Goal: Navigation & Orientation: Understand site structure

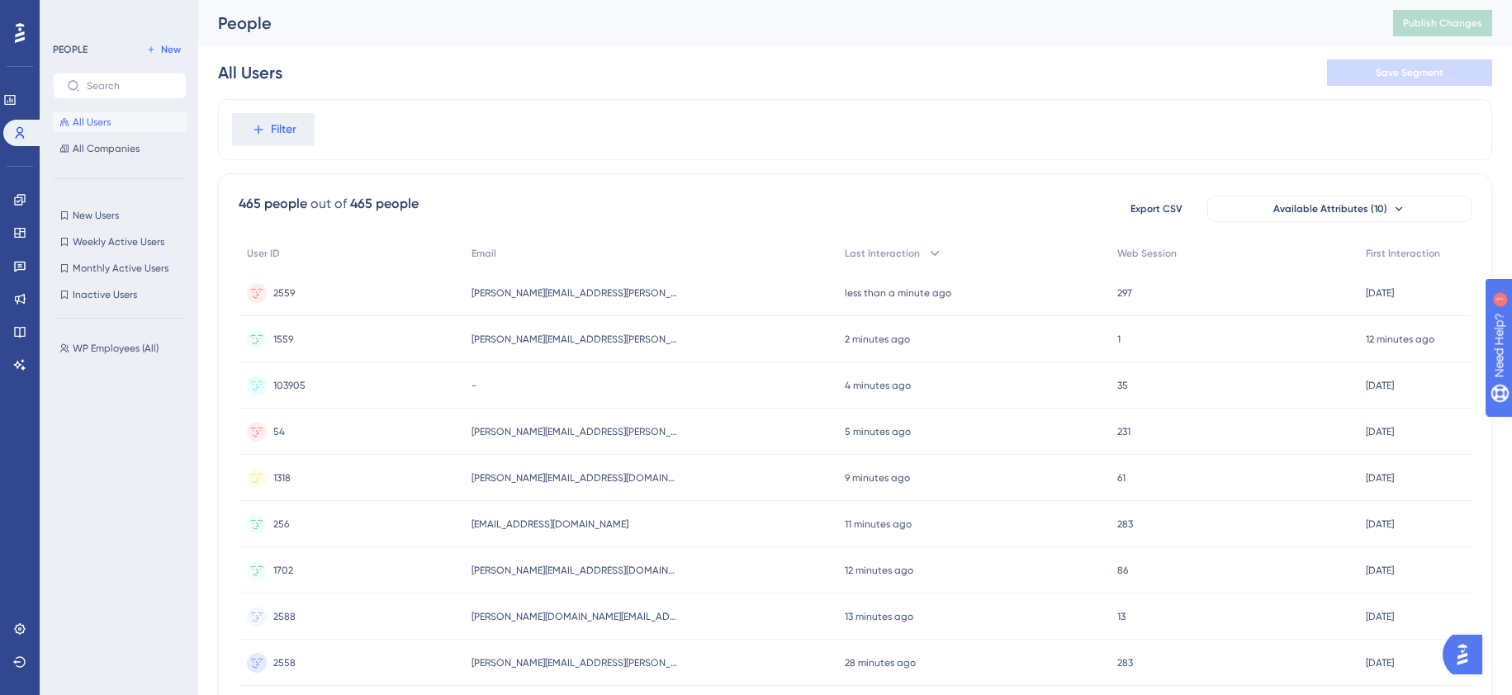
click at [1418, 208] on button "Available Attributes (10)" at bounding box center [1339, 209] width 264 height 26
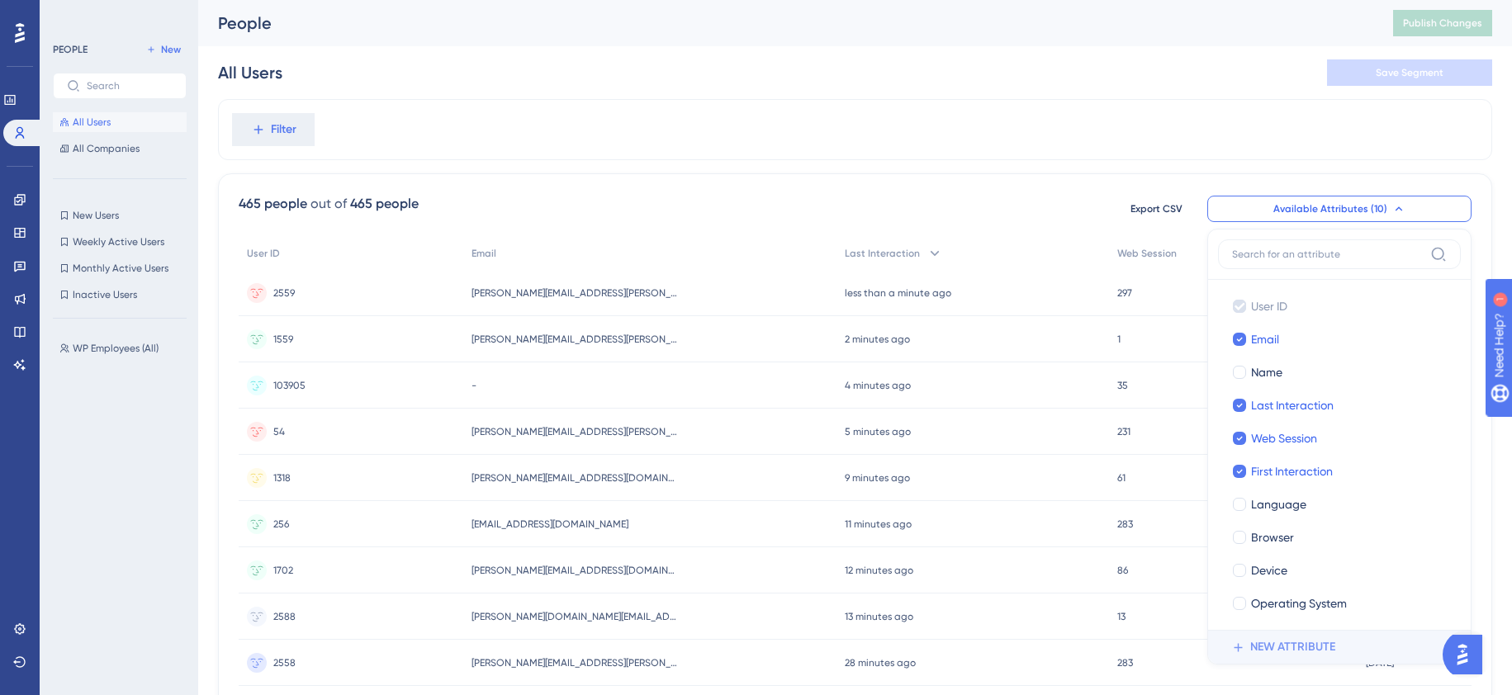
click at [1268, 638] on span "NEW ATTRIBUTE" at bounding box center [1292, 648] width 85 height 20
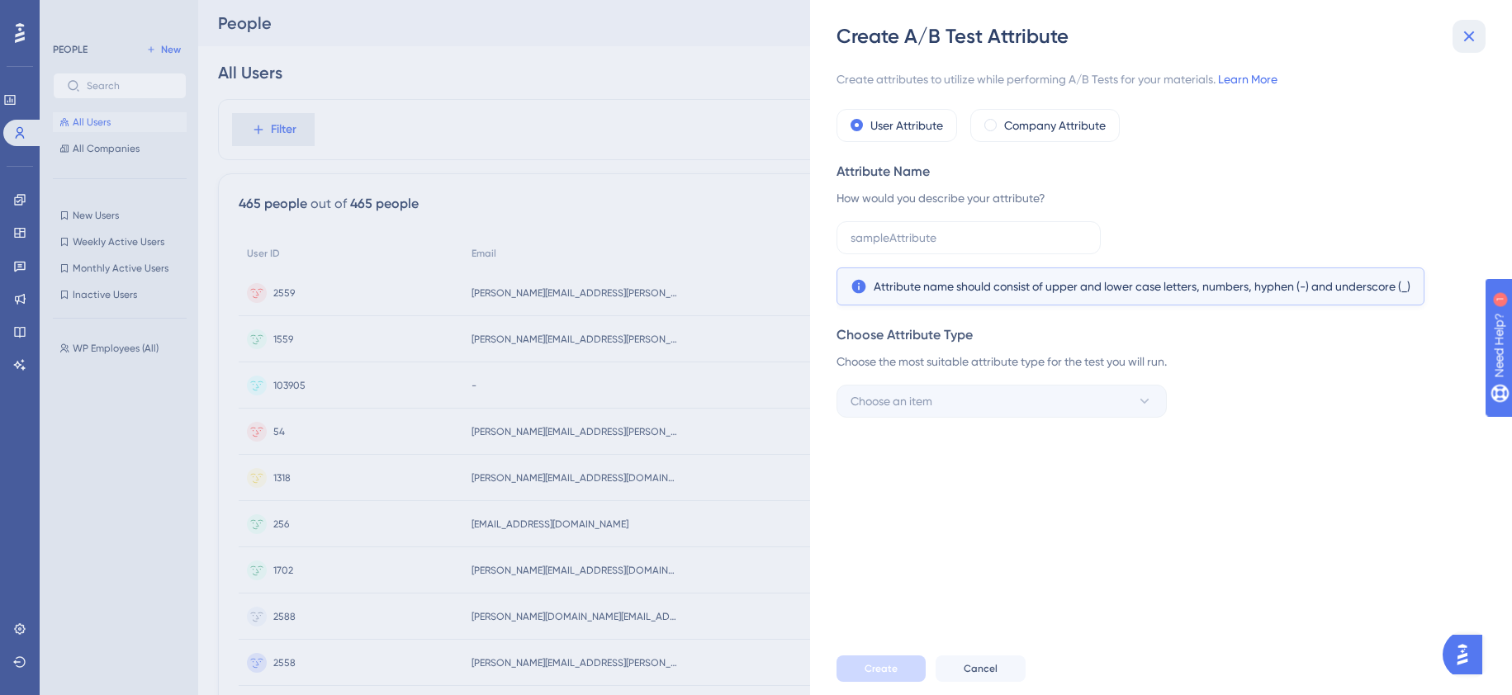
click at [1460, 42] on icon at bounding box center [1469, 36] width 20 height 20
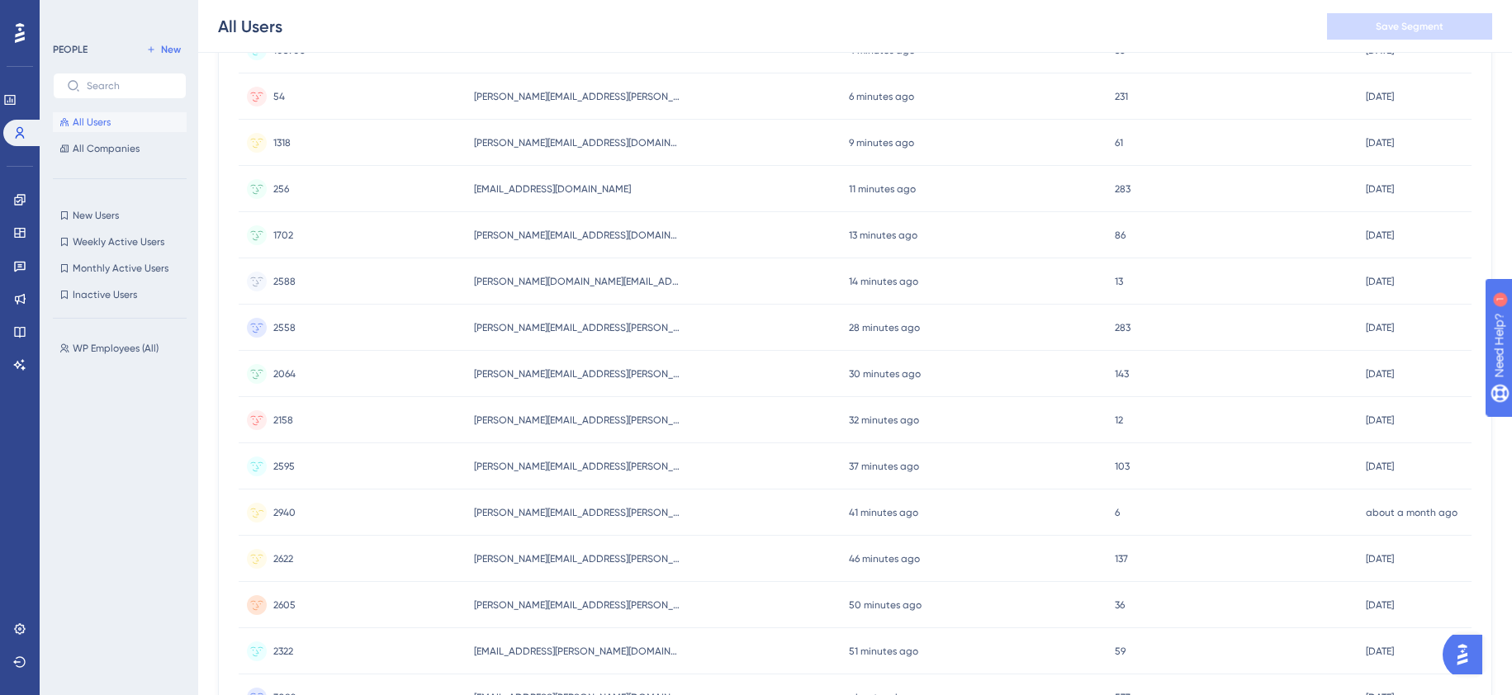
scroll to position [350, 0]
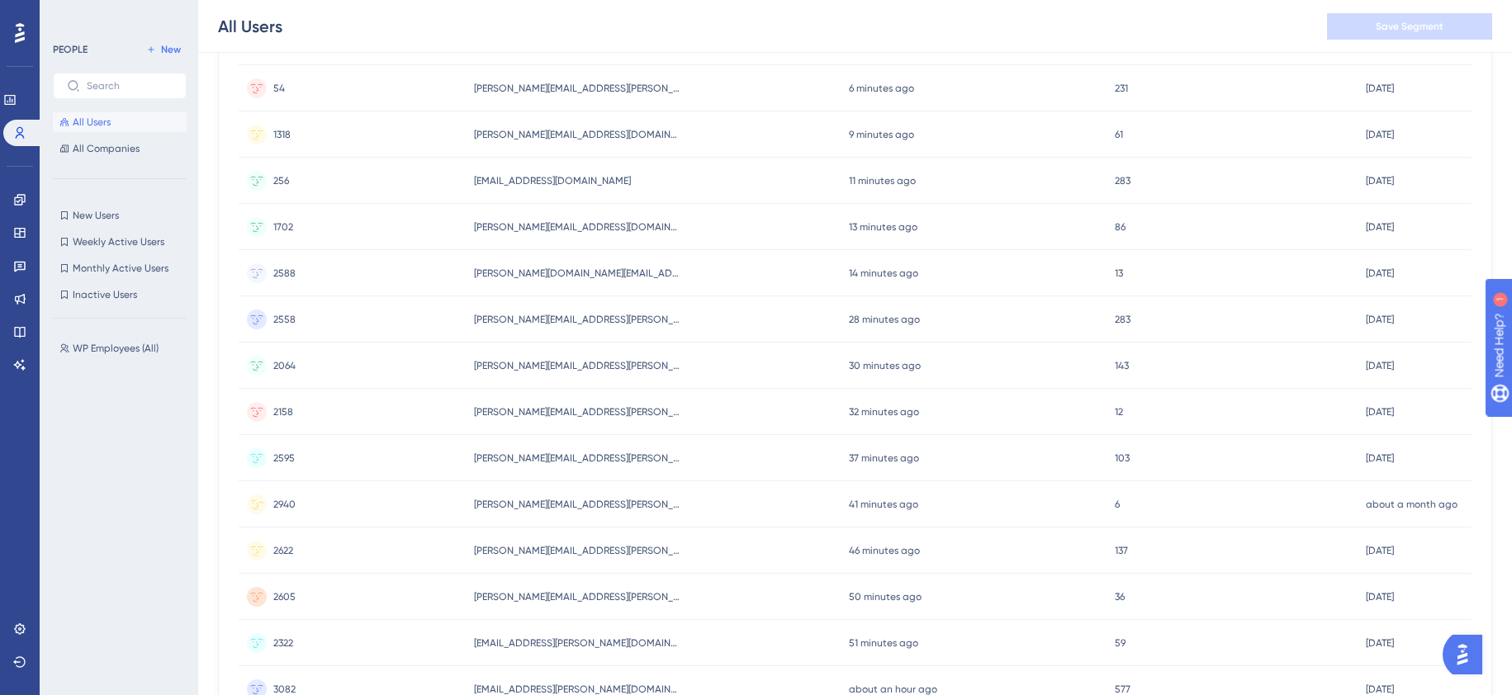
click at [415, 496] on div "2940 2940" at bounding box center [352, 504] width 227 height 46
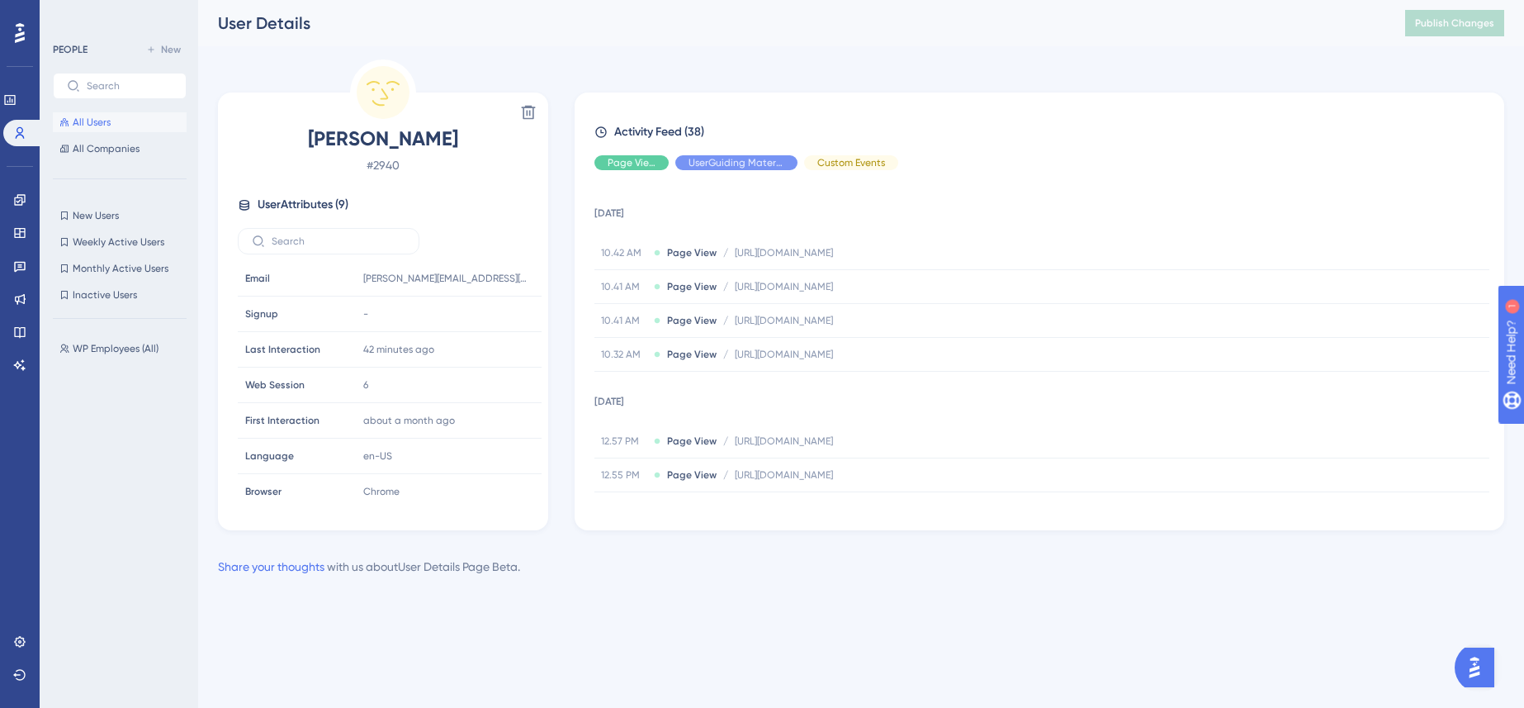
click at [25, 40] on div at bounding box center [20, 33] width 26 height 26
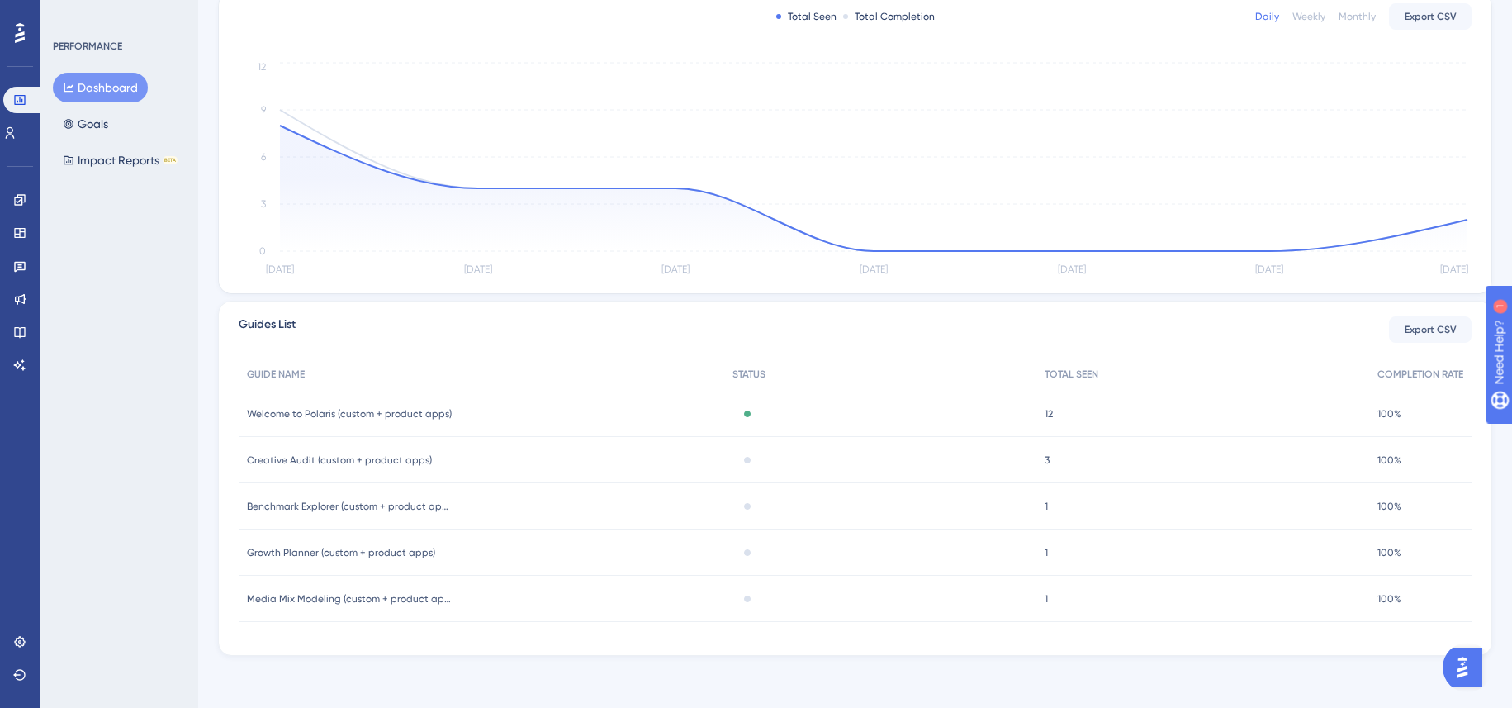
scroll to position [345, 0]
drag, startPoint x: 52, startPoint y: 200, endPoint x: 28, endPoint y: 195, distance: 24.5
click at [51, 200] on div "PERFORMANCE Dashboard Goals Impact Reports BETA" at bounding box center [119, 354] width 159 height 708
click at [26, 289] on link at bounding box center [19, 299] width 13 height 26
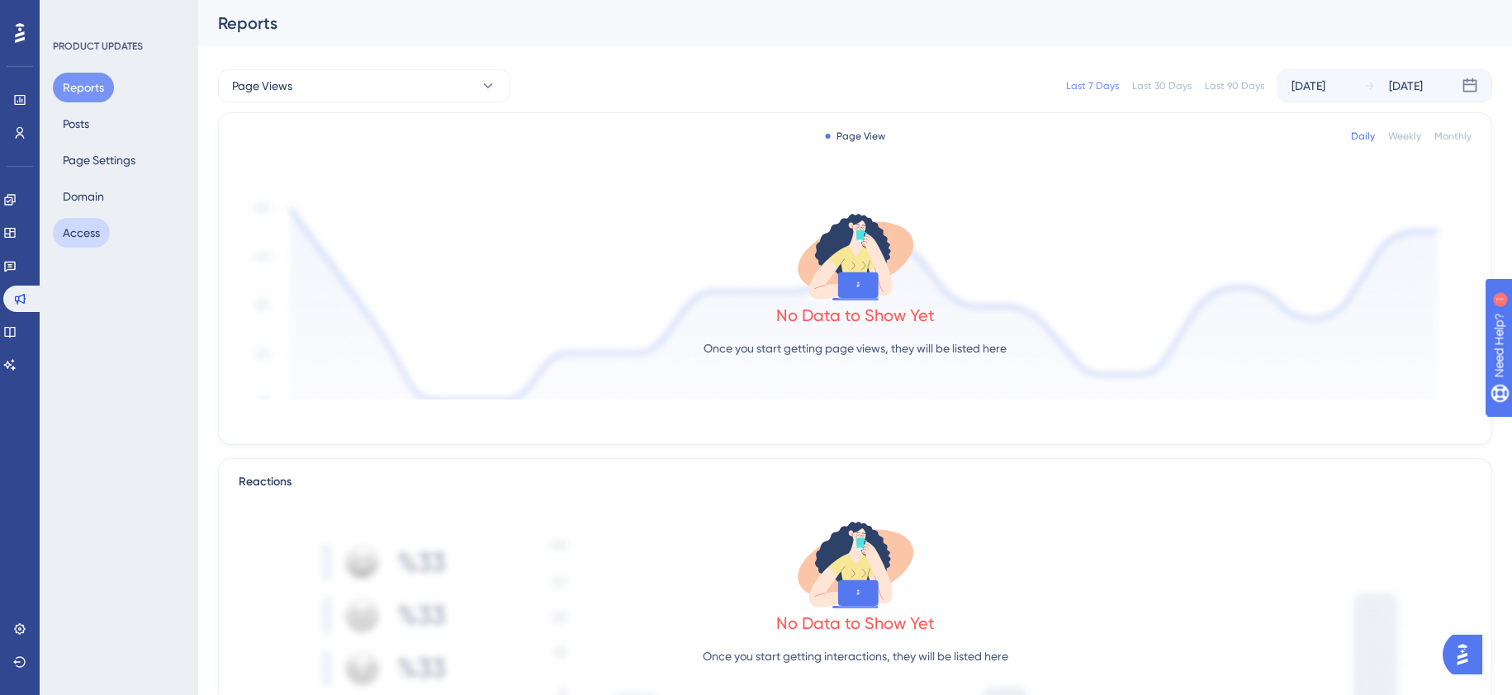
click at [102, 230] on button "Access" at bounding box center [81, 233] width 57 height 30
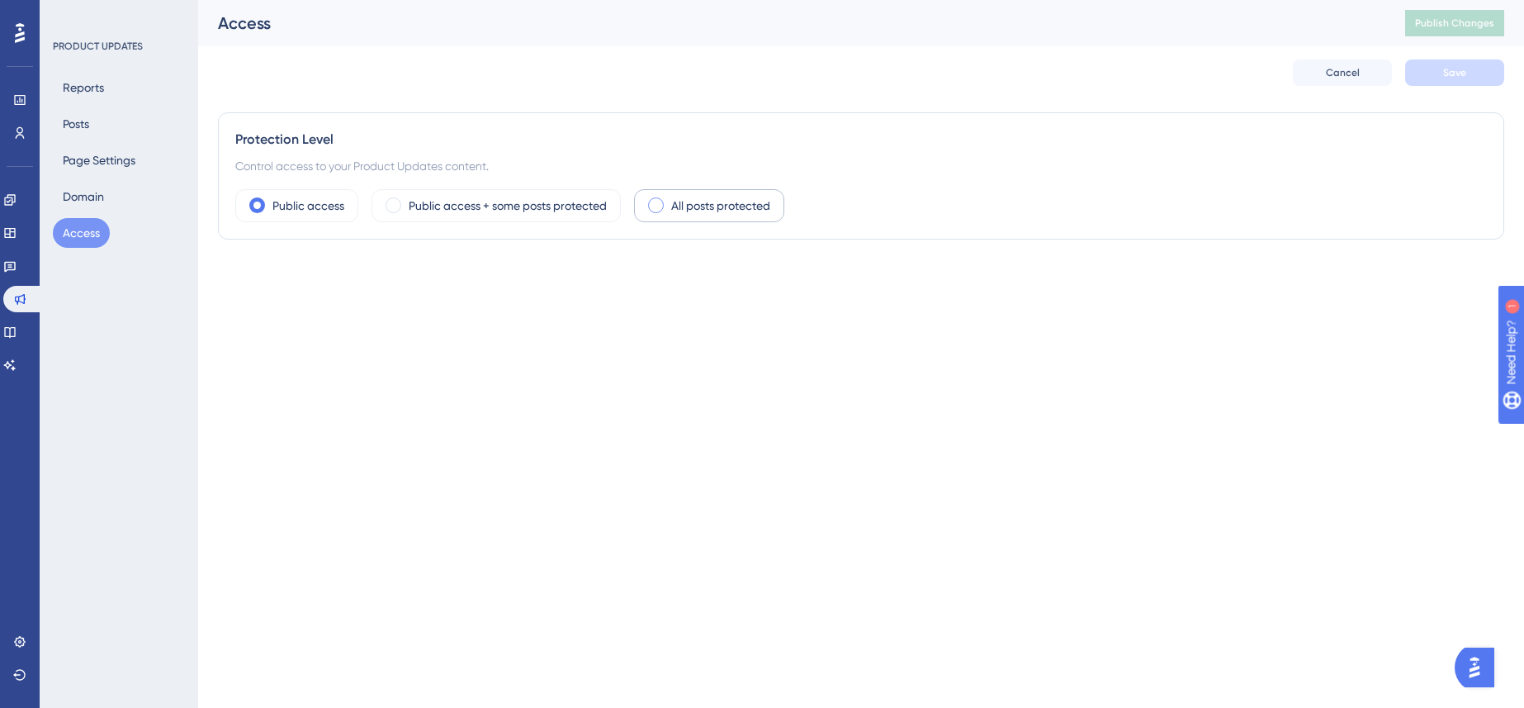
click at [695, 193] on div "All posts protected" at bounding box center [709, 205] width 150 height 33
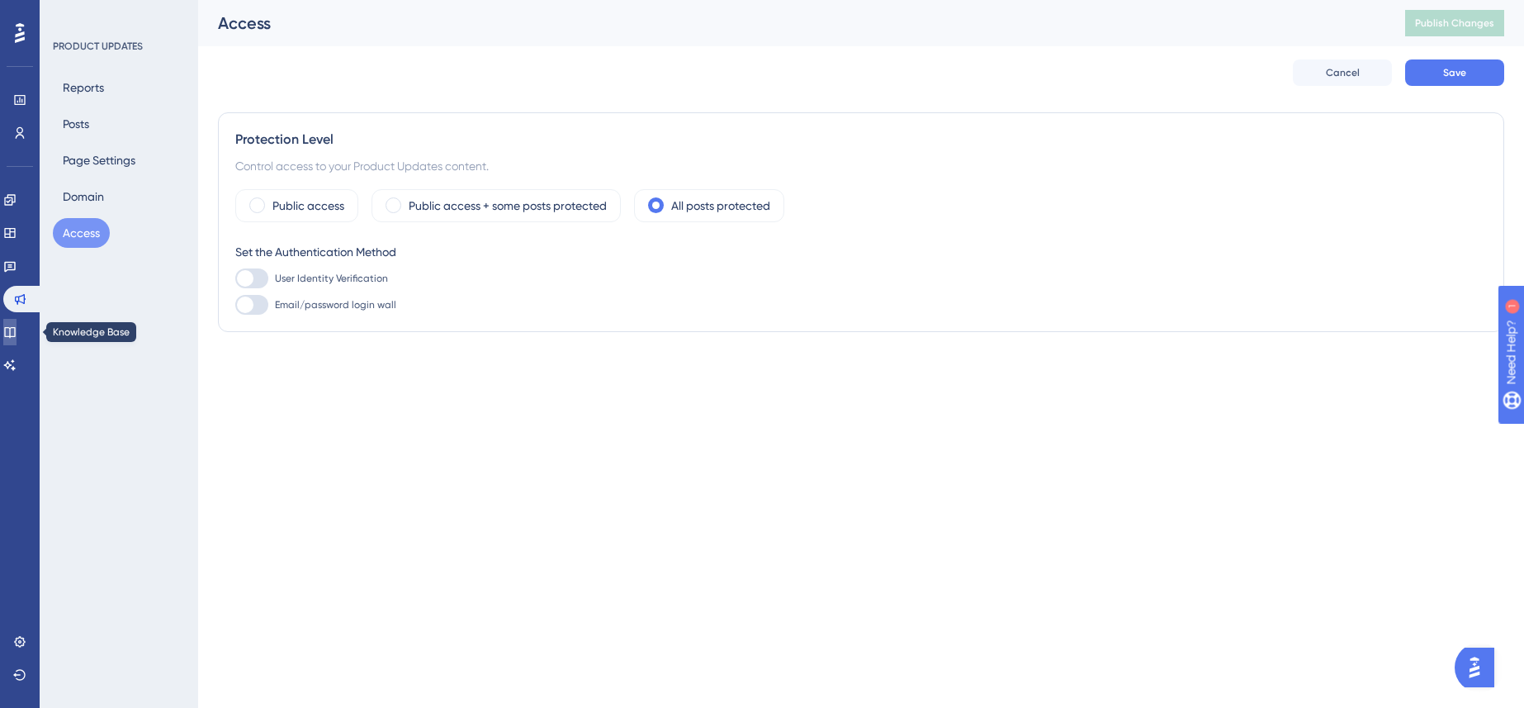
click at [15, 335] on icon at bounding box center [9, 332] width 11 height 11
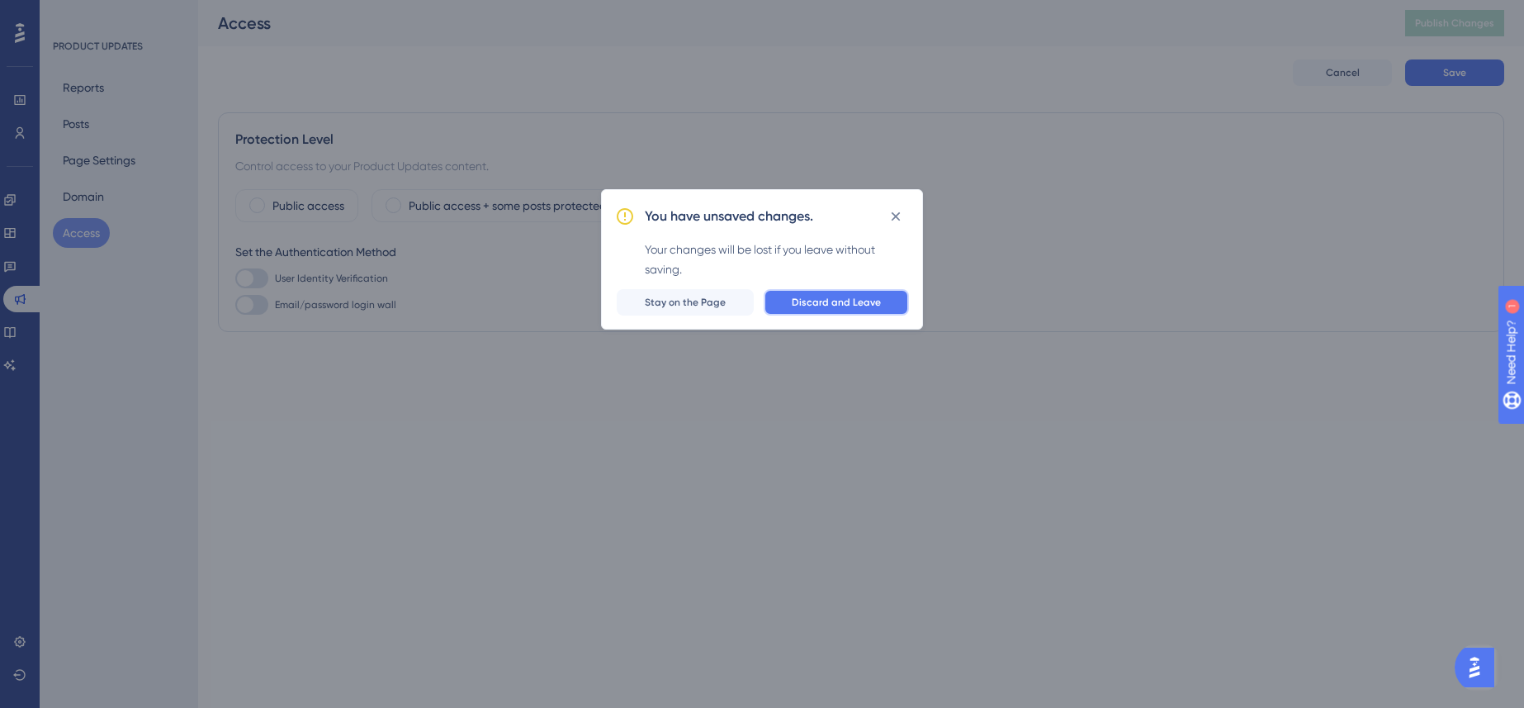
click at [795, 305] on span "Discard and Leave" at bounding box center [836, 302] width 89 height 13
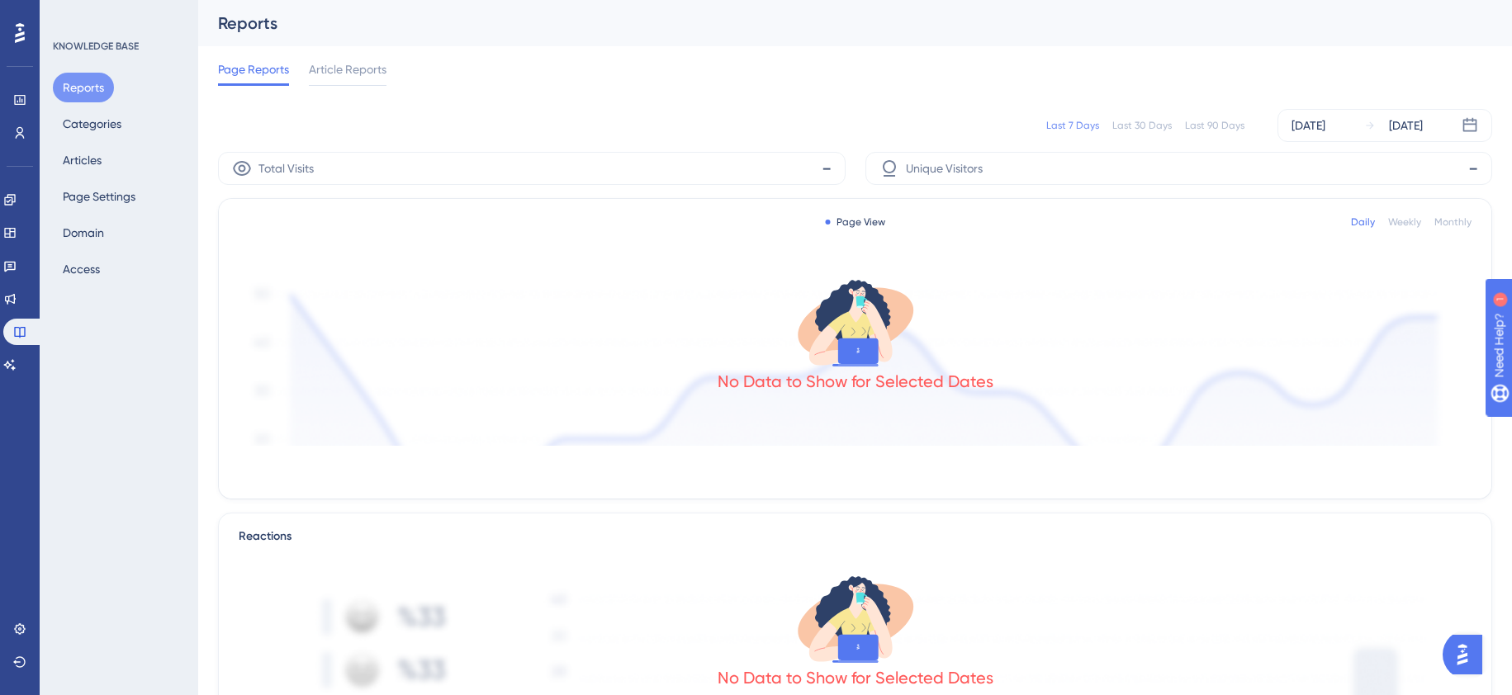
click at [140, 281] on div "Reports Categories Articles Page Settings Domain Access" at bounding box center [120, 178] width 134 height 211
click at [104, 268] on button "Access" at bounding box center [81, 269] width 57 height 30
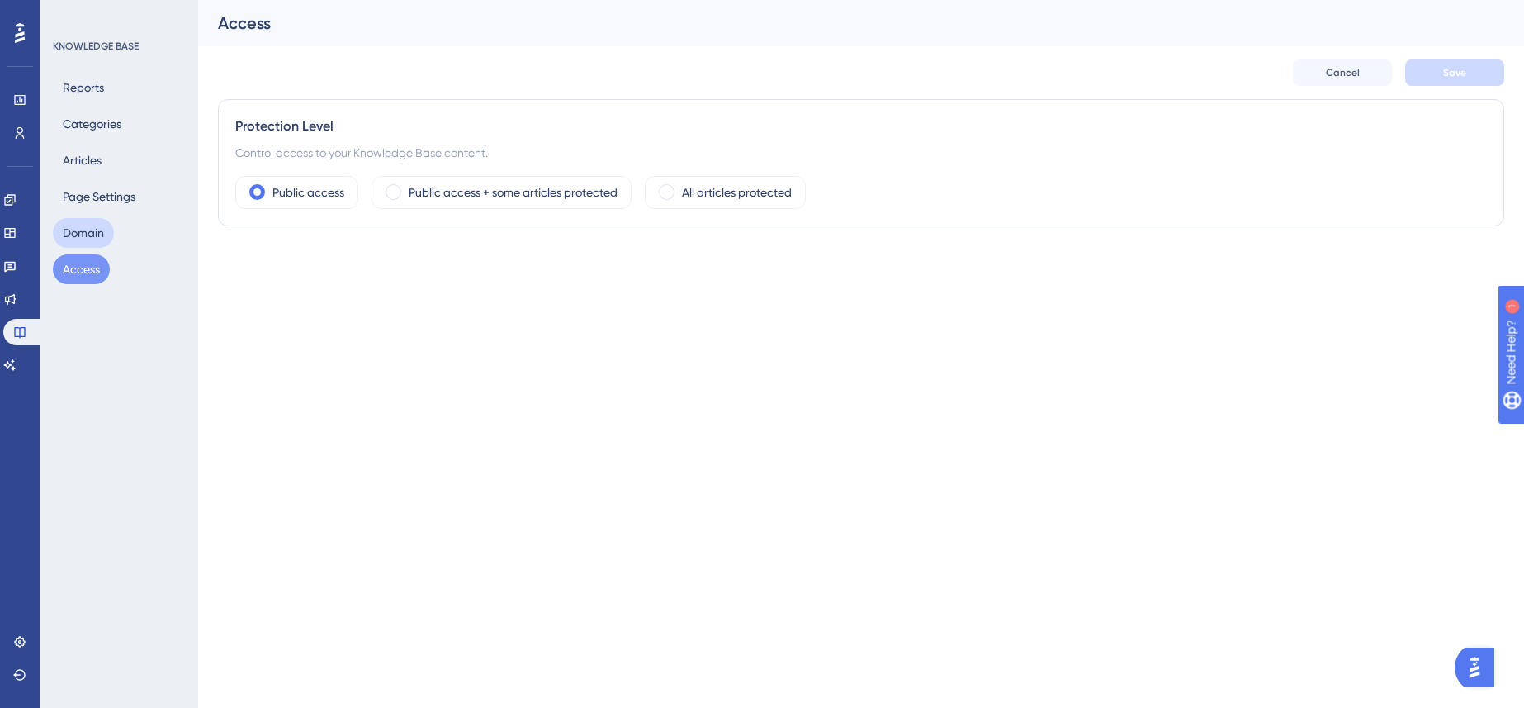
click at [69, 233] on button "Domain" at bounding box center [83, 233] width 61 height 30
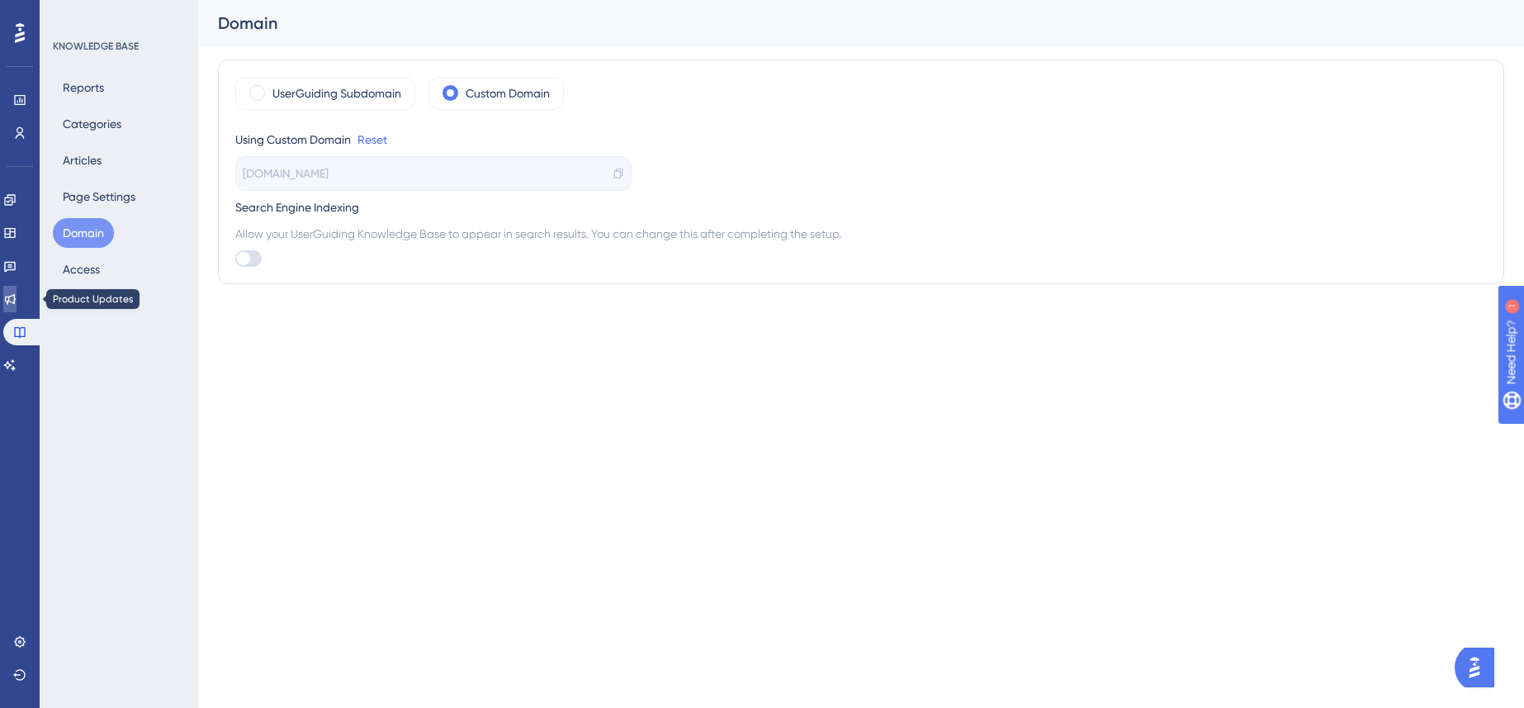
click at [17, 308] on link at bounding box center [9, 299] width 13 height 26
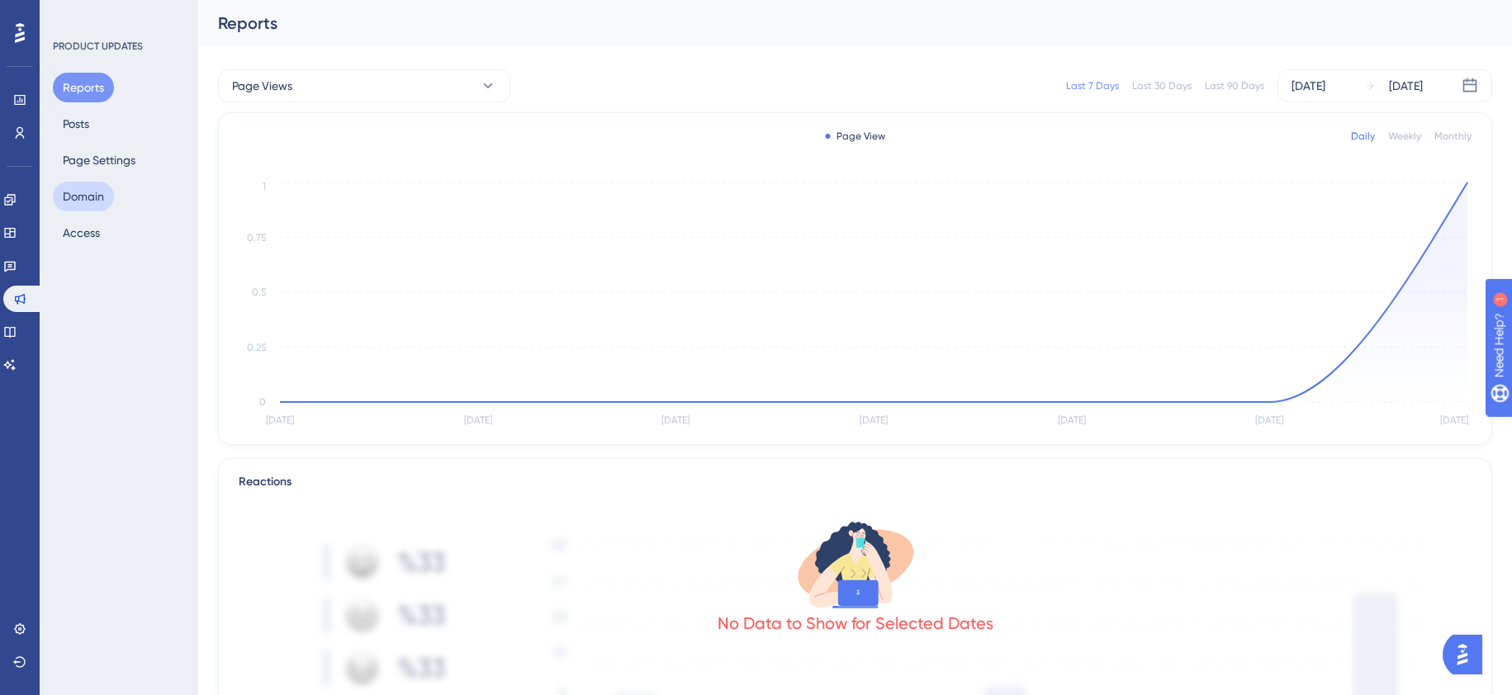
click at [111, 192] on button "Domain" at bounding box center [83, 197] width 61 height 30
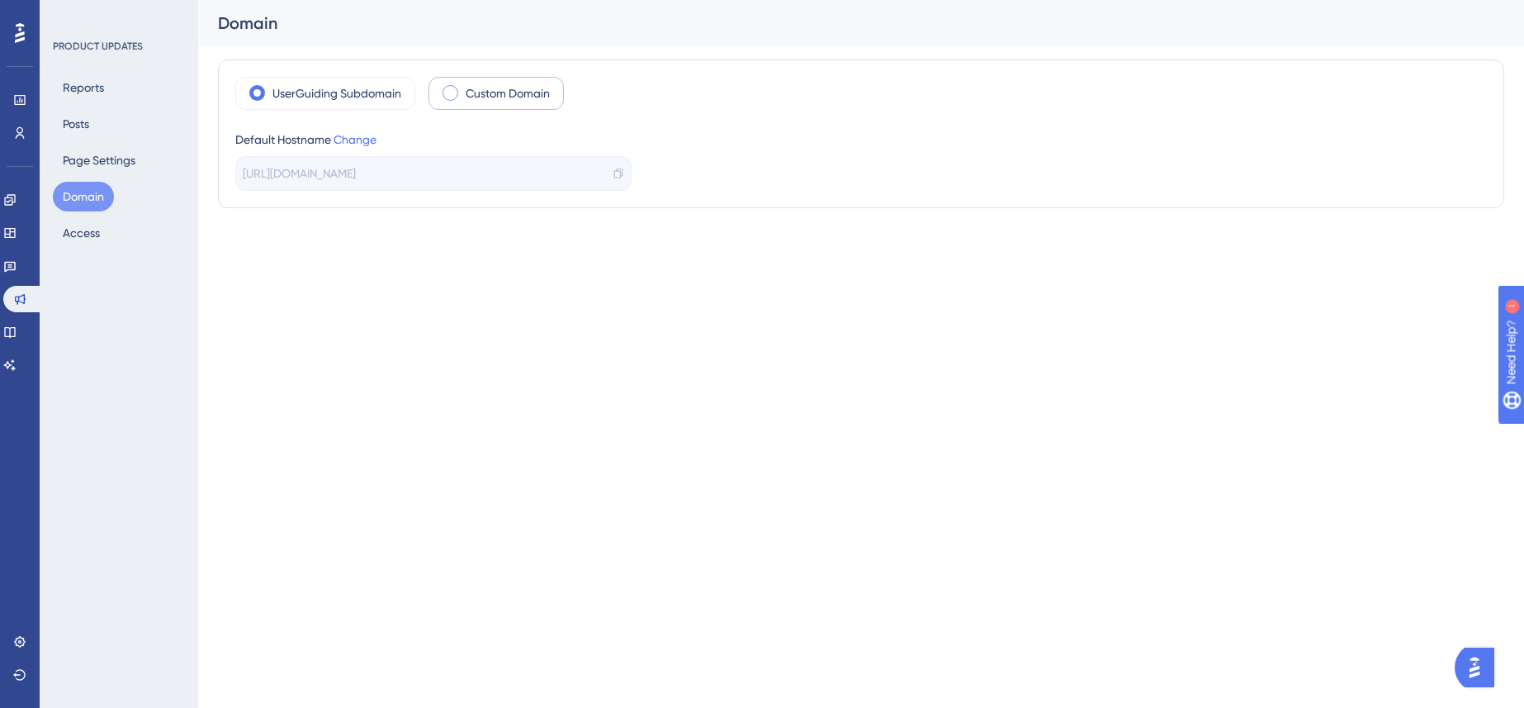
click at [472, 99] on label "Custom Domain" at bounding box center [508, 93] width 84 height 20
